Goal: Share content

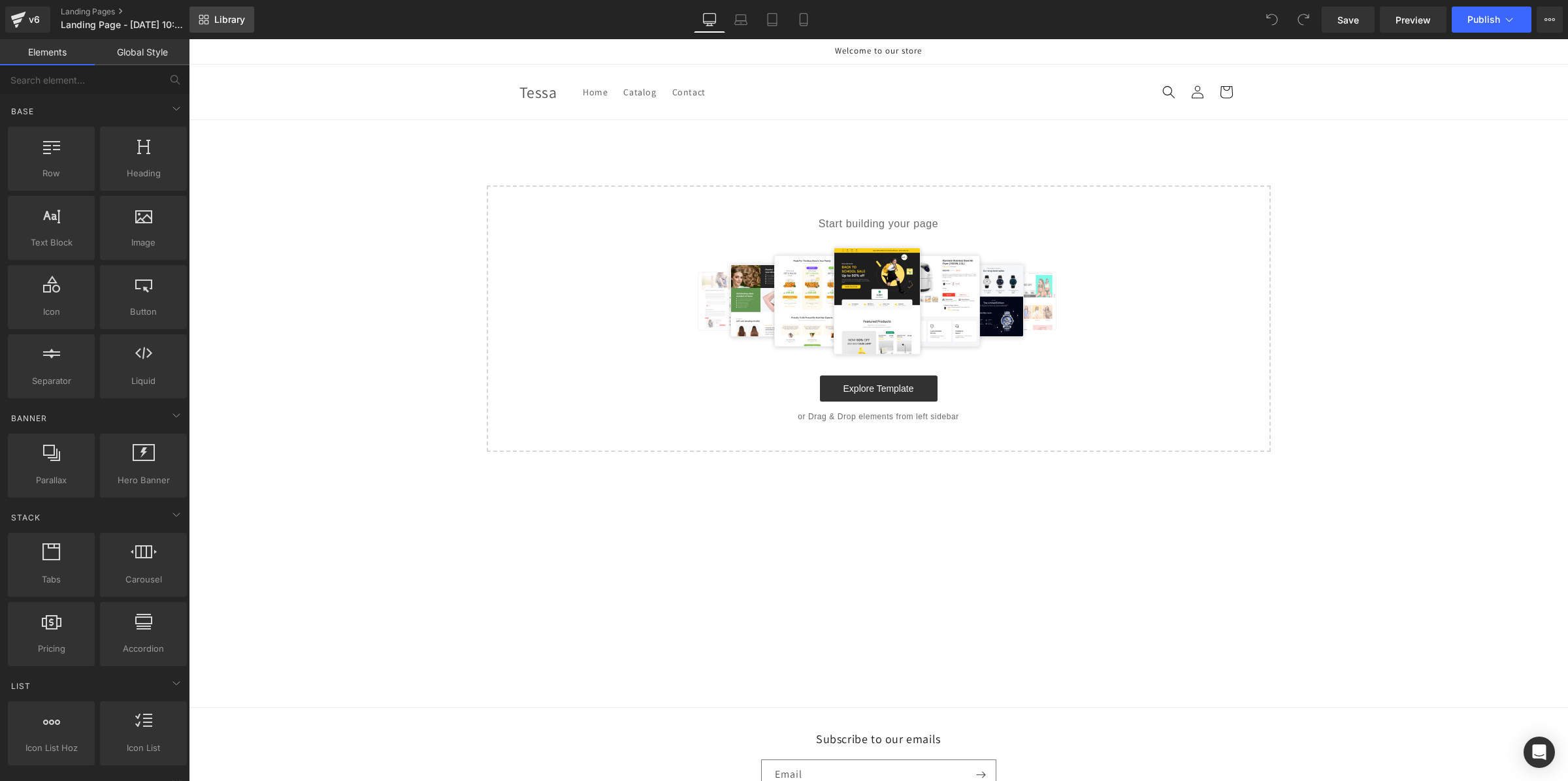
click at [204, 7] on link "Library" at bounding box center [222, 20] width 65 height 26
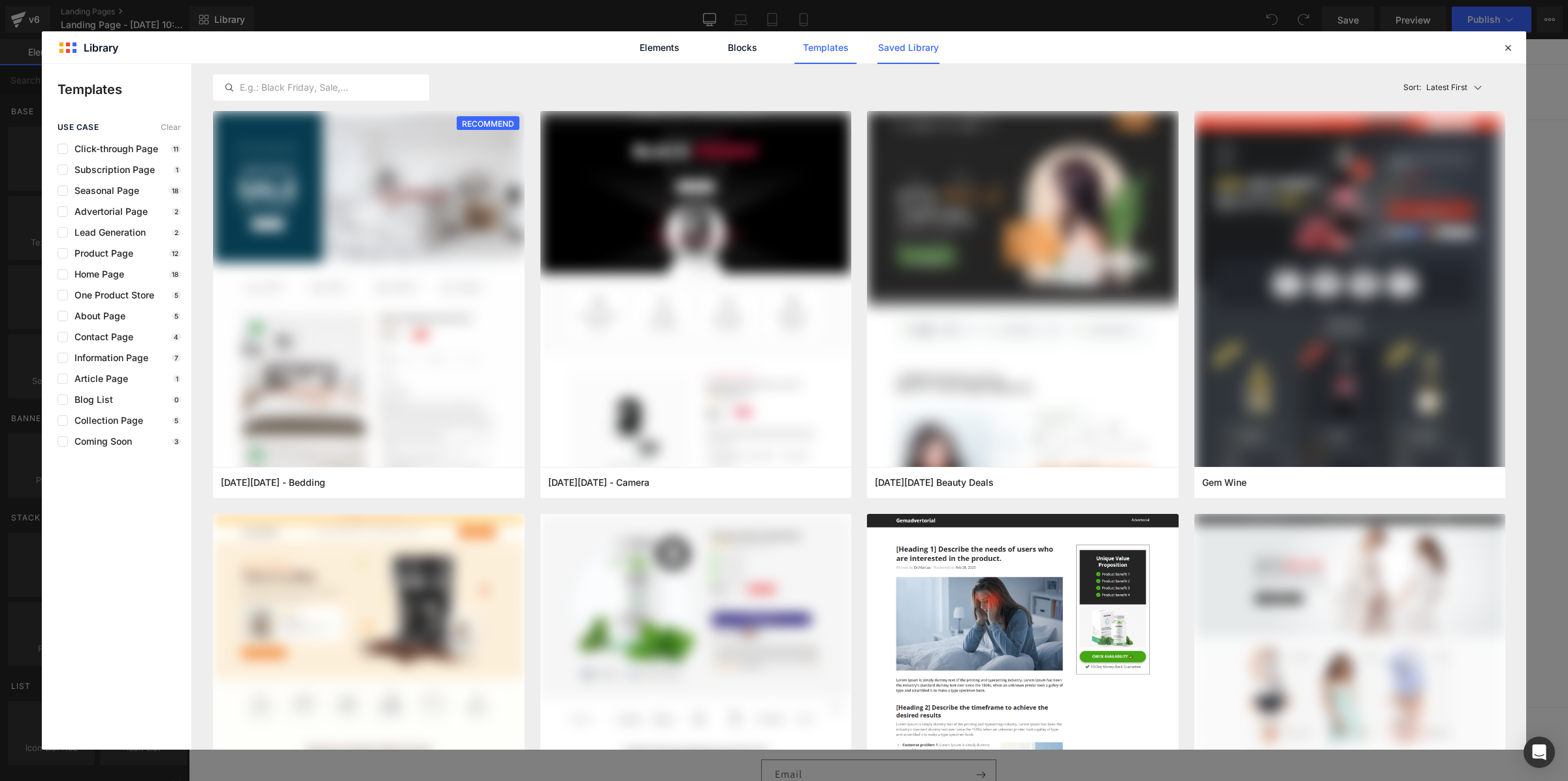
click at [912, 37] on link "Saved Library" at bounding box center [908, 48] width 62 height 32
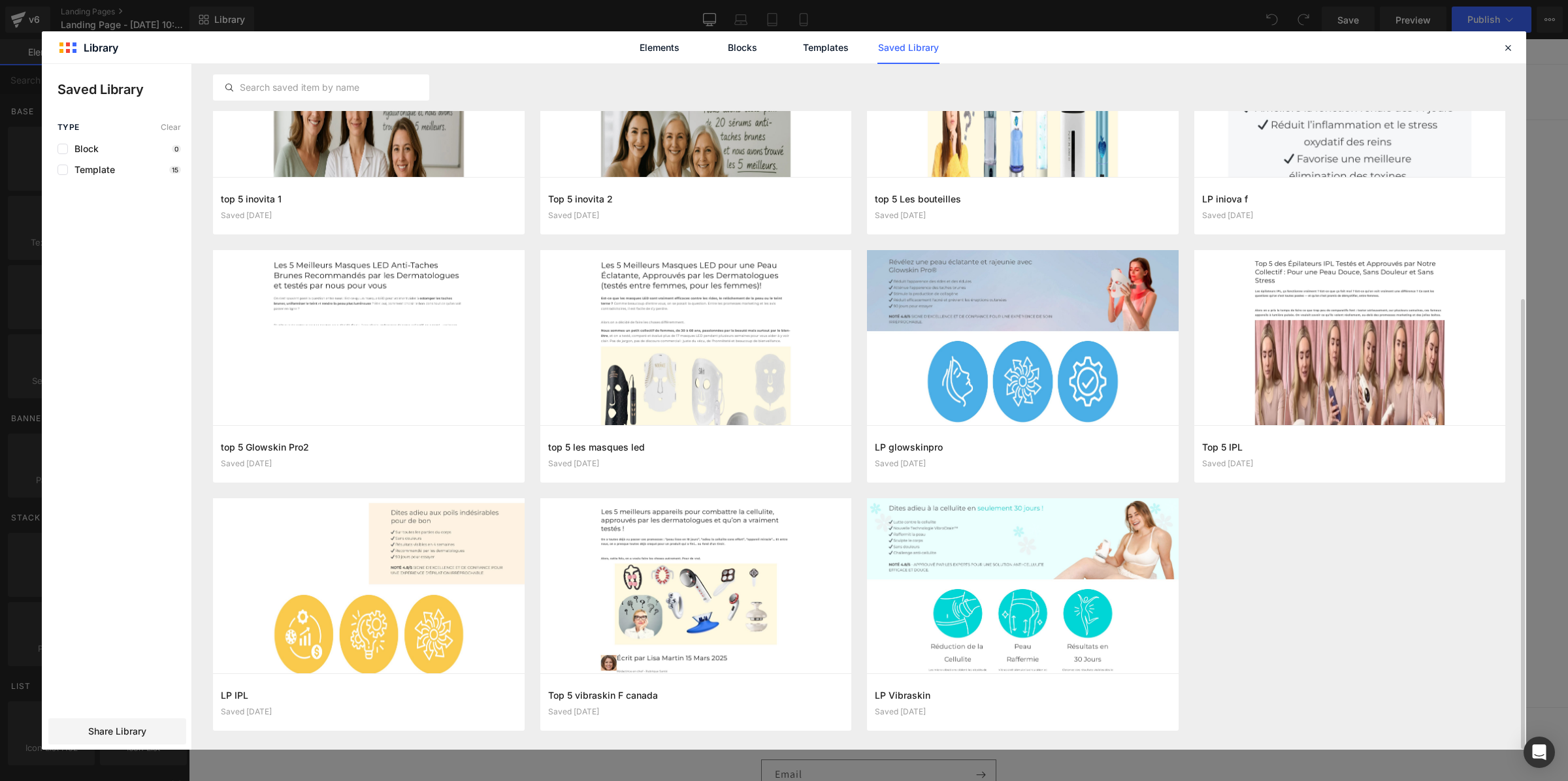
scroll to position [357, 0]
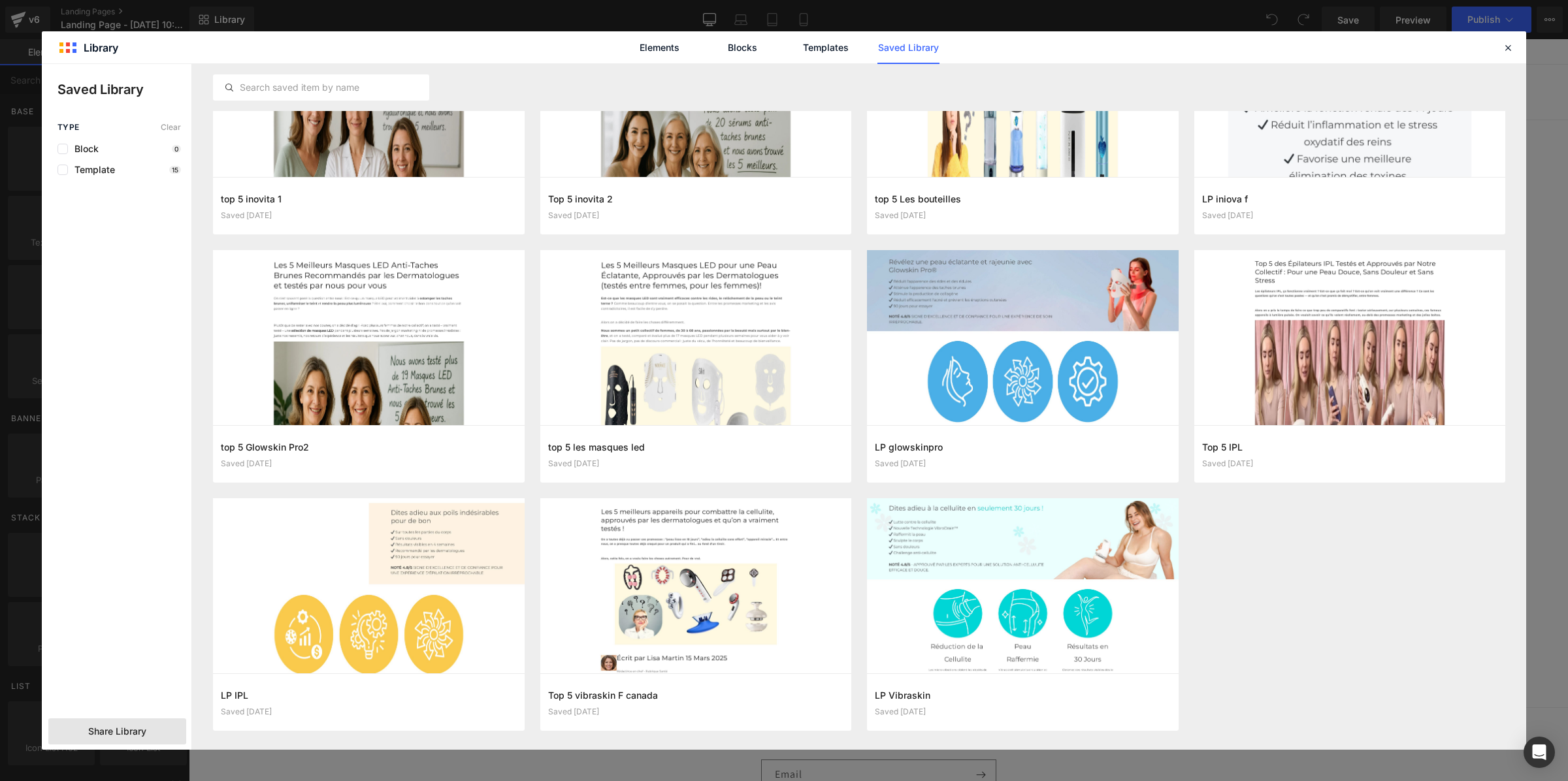
click at [134, 733] on span "Share Library" at bounding box center [117, 731] width 58 height 13
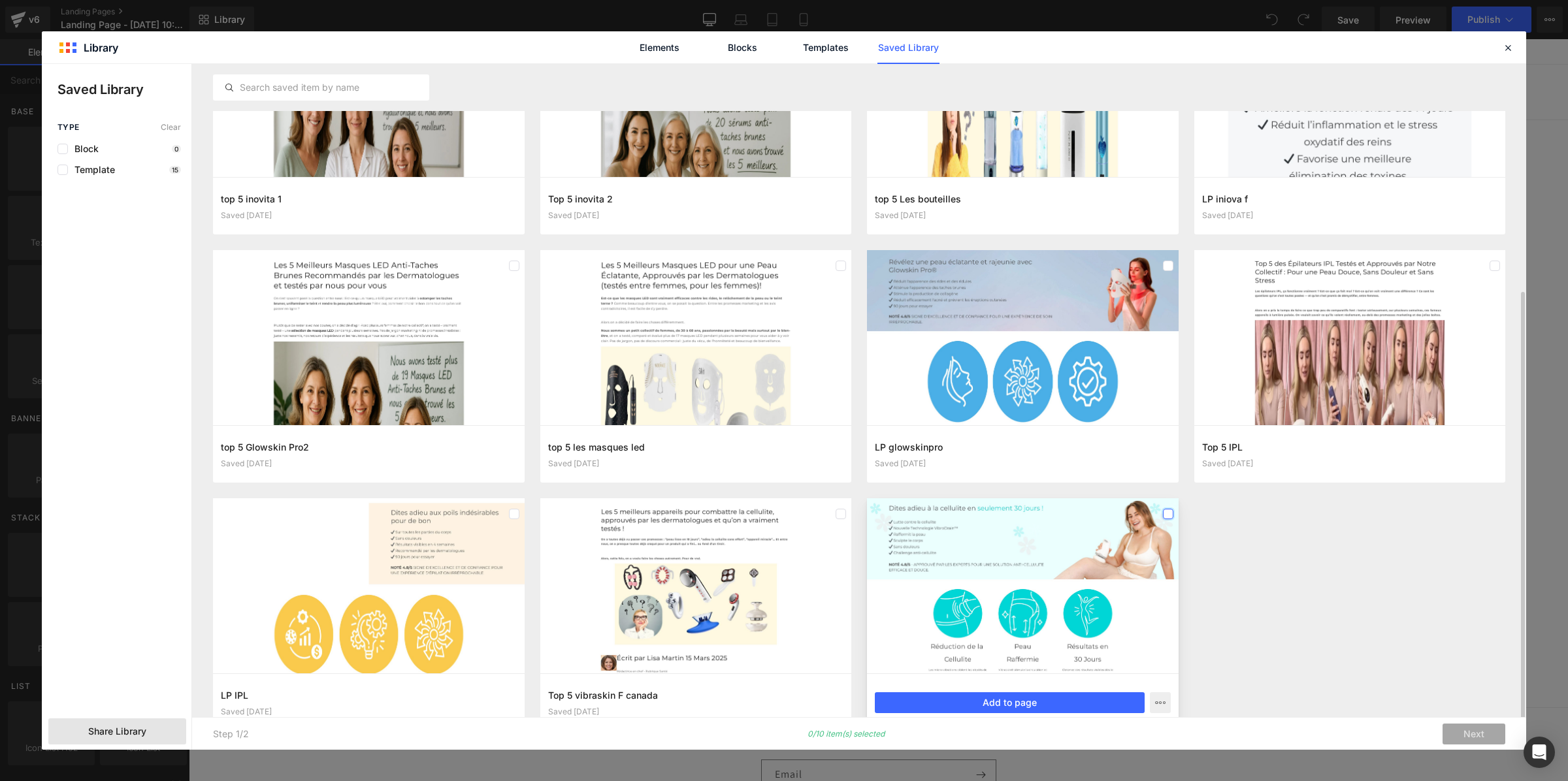
click at [1169, 517] on label at bounding box center [1167, 513] width 10 height 10
click at [837, 516] on label at bounding box center [841, 513] width 10 height 10
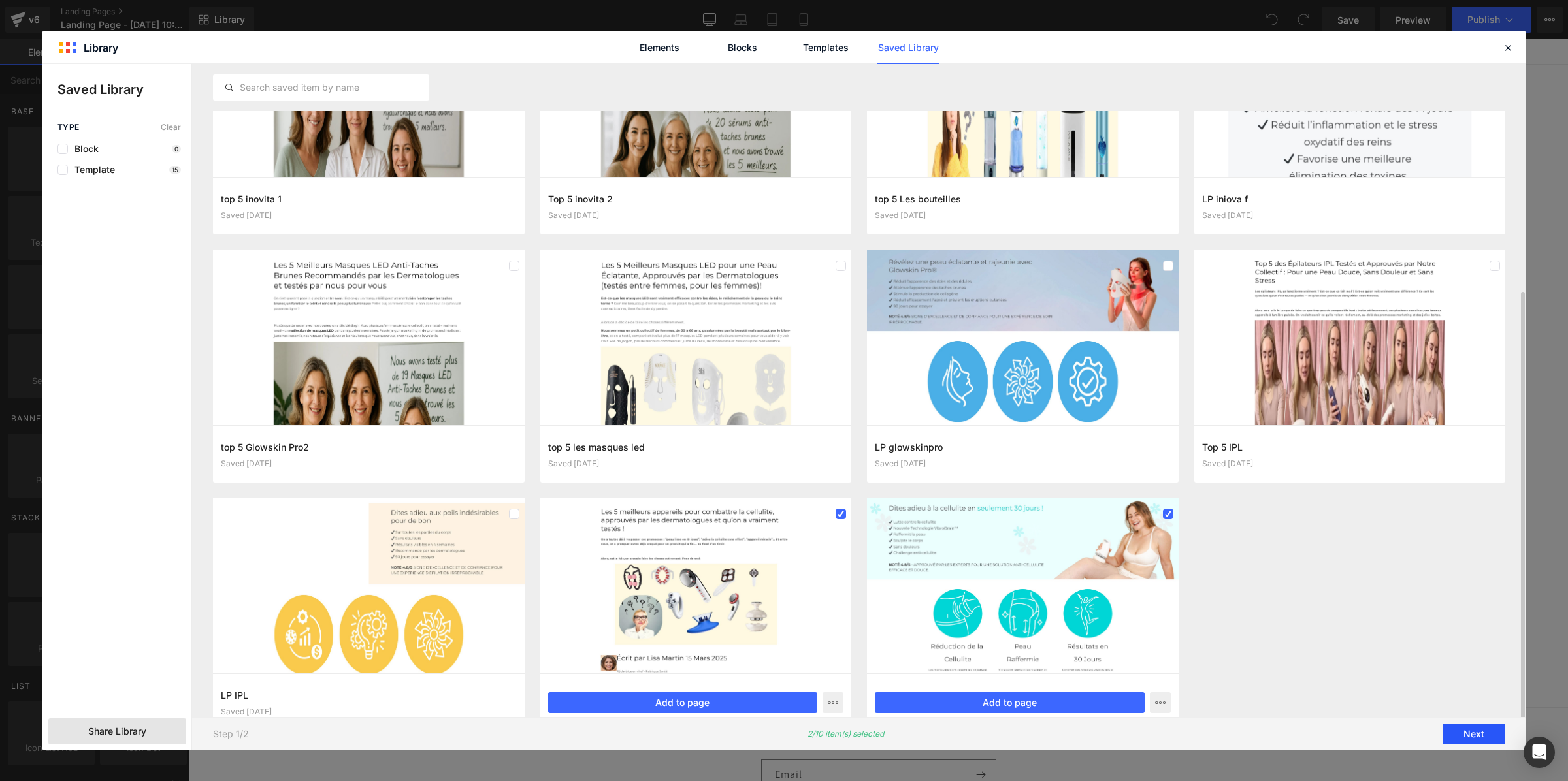
click at [1456, 731] on button "Next" at bounding box center [1474, 733] width 63 height 21
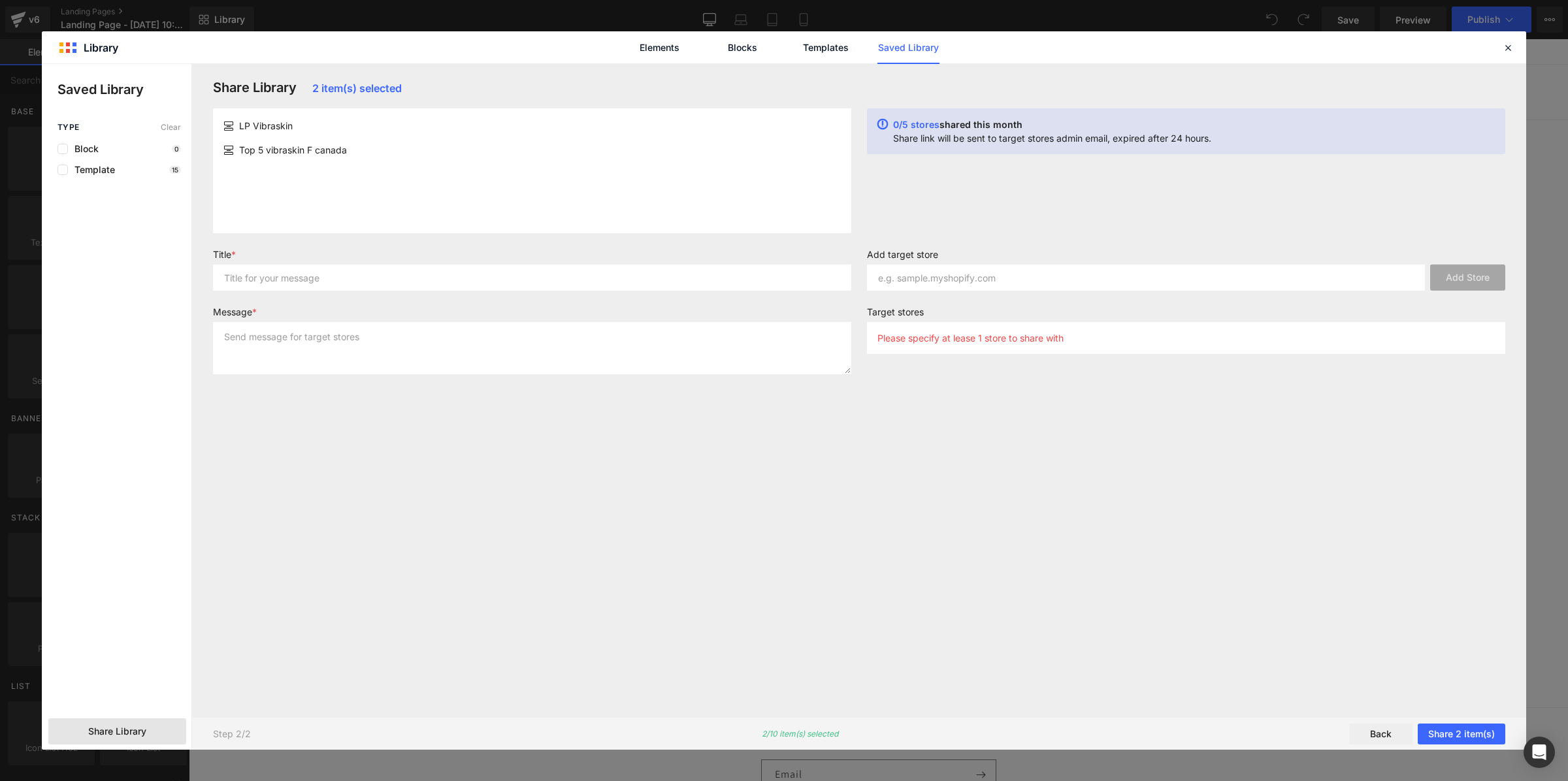
scroll to position [0, 0]
click at [908, 274] on input "text" at bounding box center [1145, 277] width 558 height 26
paste input "xcjisk-41"
type input "xcjisk-41"
click at [1467, 279] on button "Add Store" at bounding box center [1468, 277] width 75 height 26
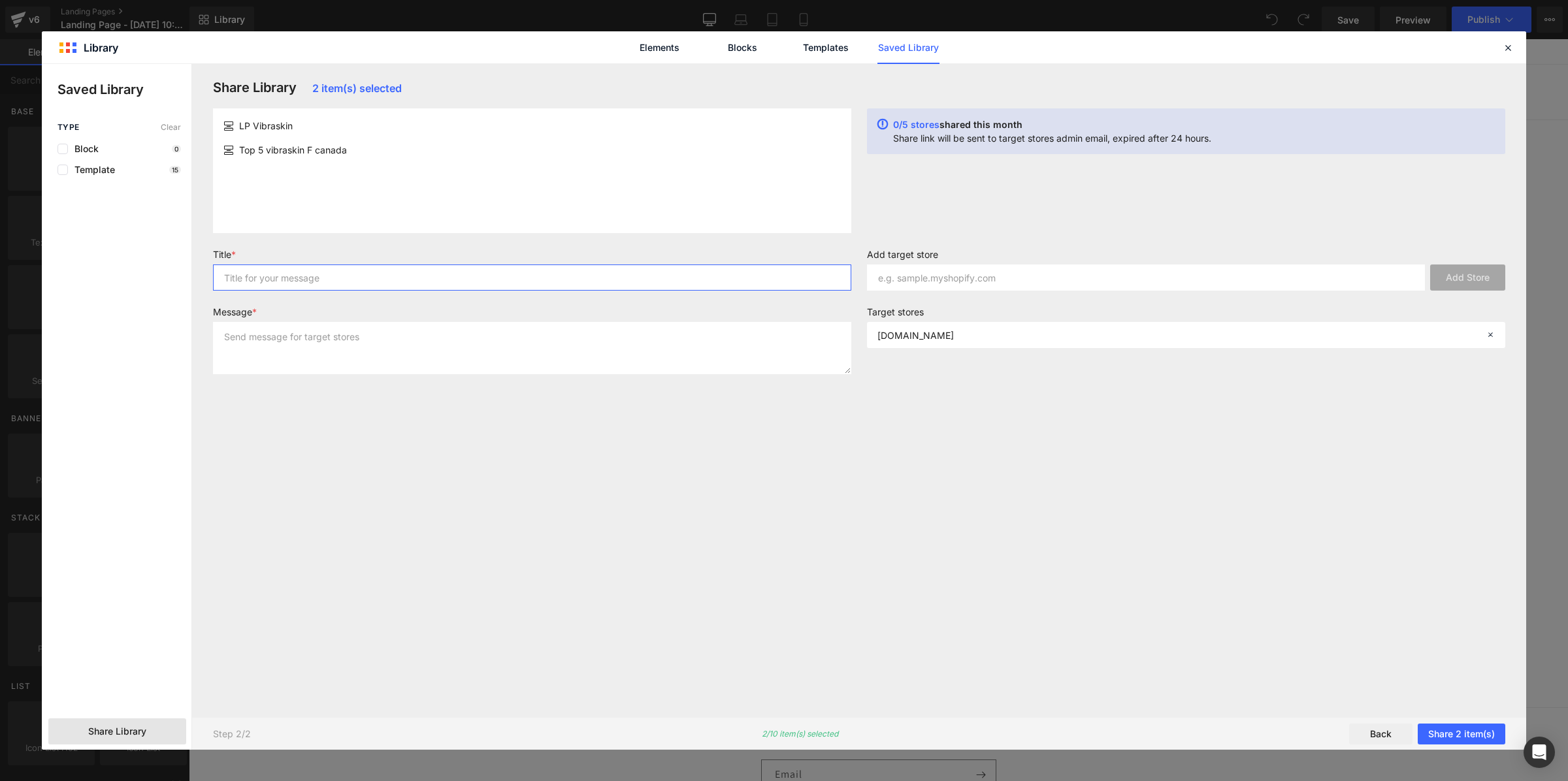
click at [633, 280] on input "text" at bounding box center [531, 277] width 639 height 26
type input "page"
click at [611, 338] on textarea at bounding box center [531, 348] width 639 height 52
type textarea "page"
click at [1446, 739] on button "Share 2 item(s)" at bounding box center [1461, 733] width 88 height 21
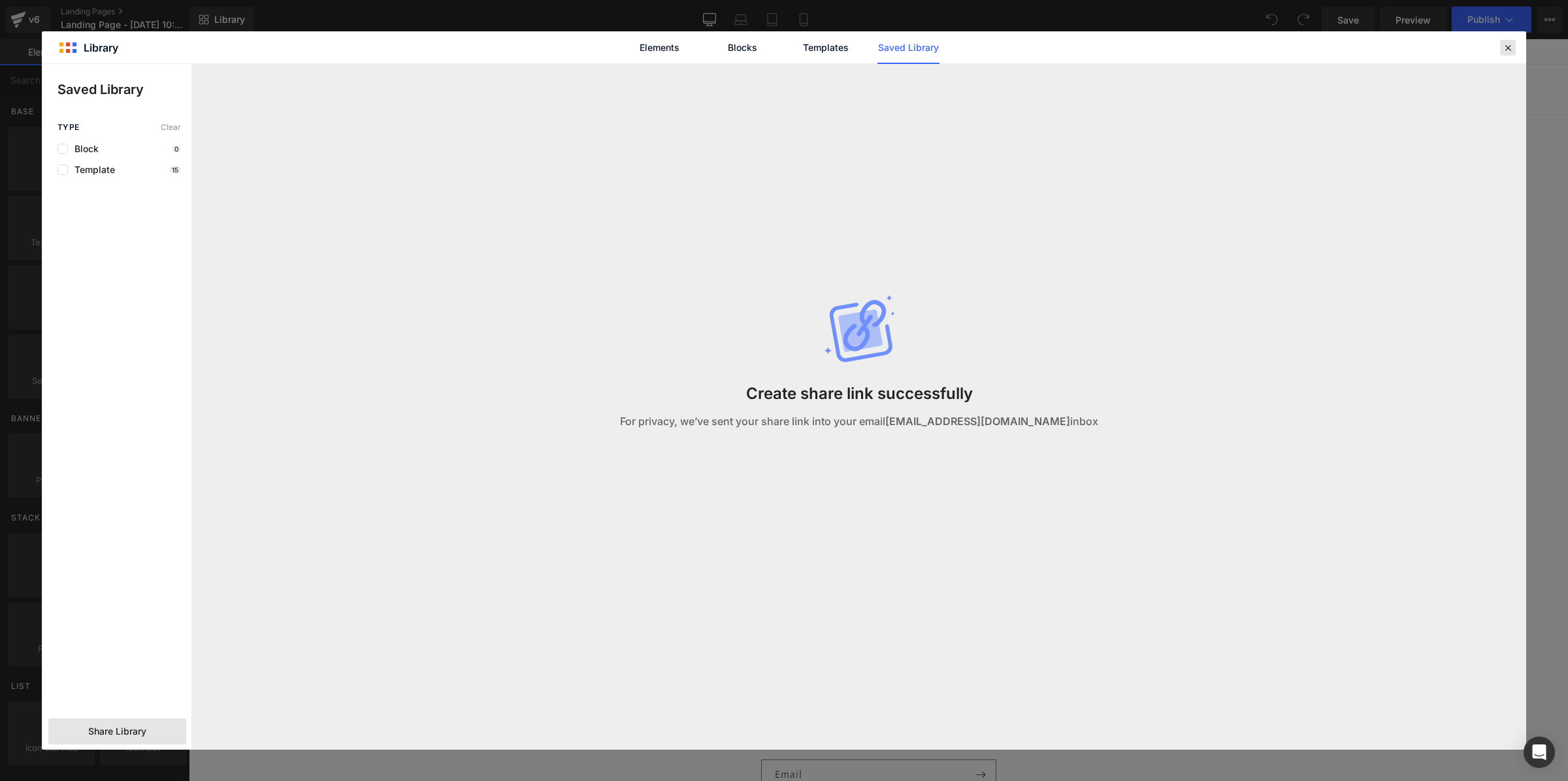
click at [1503, 46] on icon at bounding box center [1508, 48] width 12 height 12
